Goal: Task Accomplishment & Management: Manage account settings

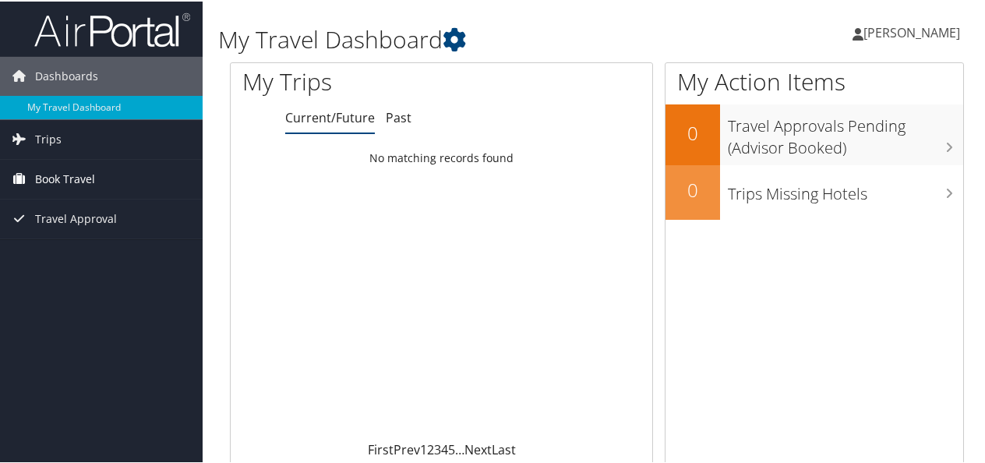
click at [81, 175] on span "Book Travel" at bounding box center [65, 177] width 60 height 39
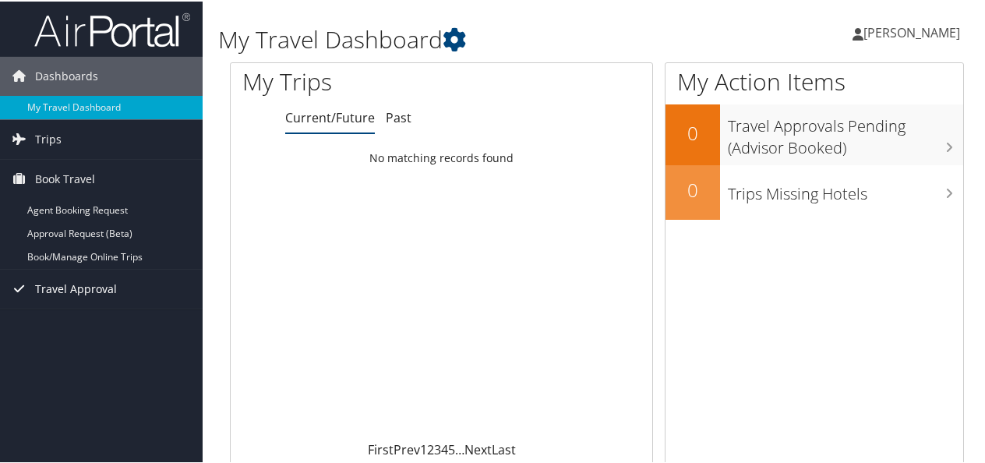
click at [73, 290] on span "Travel Approval" at bounding box center [76, 287] width 82 height 39
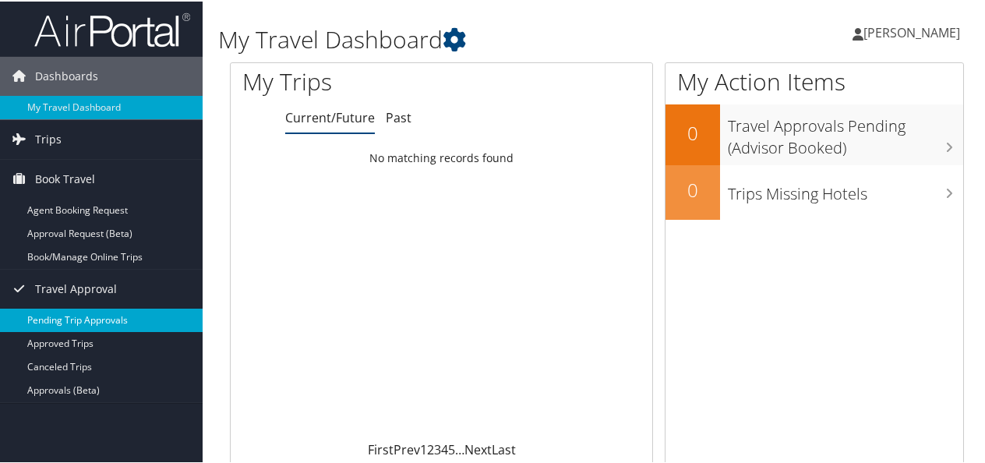
click at [100, 317] on link "Pending Trip Approvals" at bounding box center [101, 318] width 203 height 23
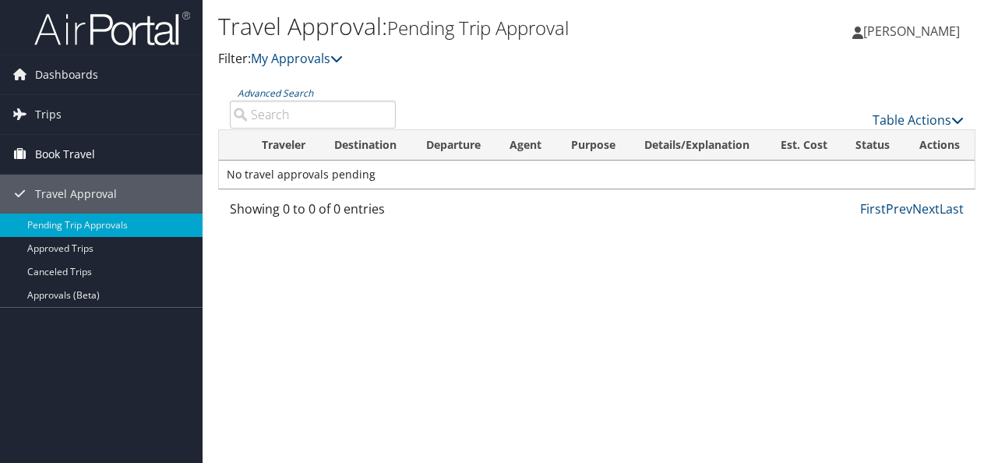
click at [70, 150] on span "Book Travel" at bounding box center [65, 154] width 60 height 39
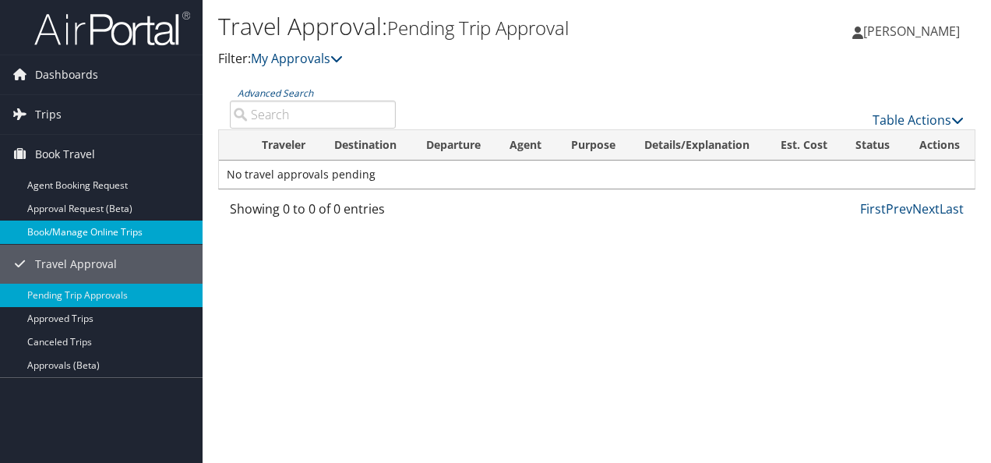
click at [97, 227] on link "Book/Manage Online Trips" at bounding box center [101, 231] width 203 height 23
